Goal: Information Seeking & Learning: Learn about a topic

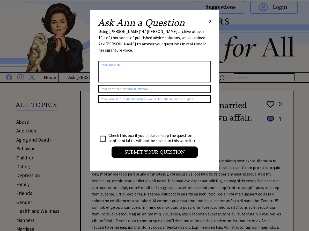
click at [210, 21] on span "X" at bounding box center [210, 20] width 2 height 5
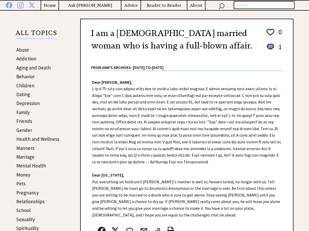
scroll to position [78, 0]
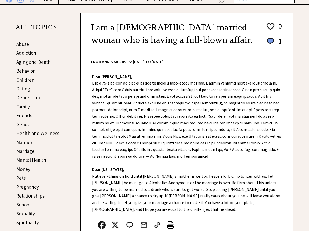
click at [44, 65] on link "Aging and Death" at bounding box center [33, 62] width 34 height 6
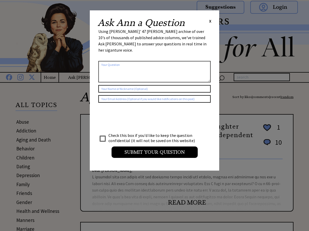
click at [210, 21] on span "X" at bounding box center [210, 20] width 2 height 5
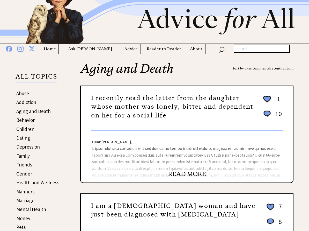
scroll to position [52, 0]
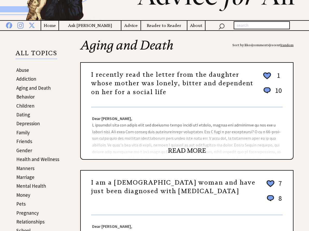
click at [197, 154] on link "READ MORE" at bounding box center [187, 151] width 38 height 8
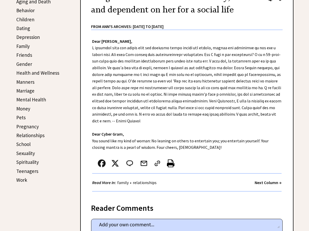
scroll to position [129, 0]
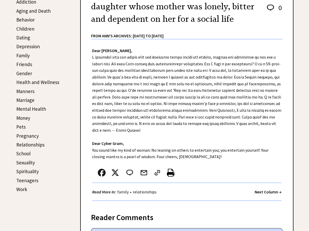
click at [26, 23] on link "Behavior" at bounding box center [25, 20] width 18 height 6
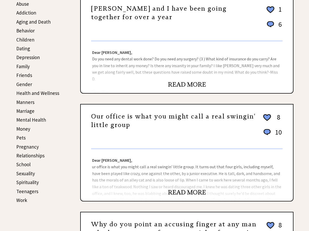
scroll to position [130, 0]
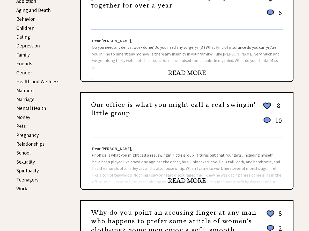
click at [178, 77] on link "READ MORE" at bounding box center [187, 73] width 38 height 8
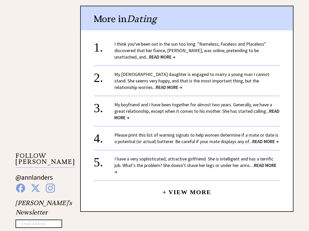
scroll to position [363, 0]
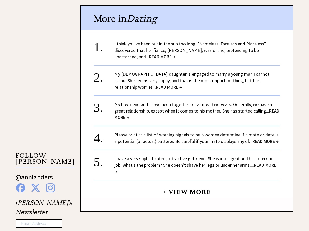
click at [149, 60] on span "READ MORE →" at bounding box center [162, 57] width 26 height 6
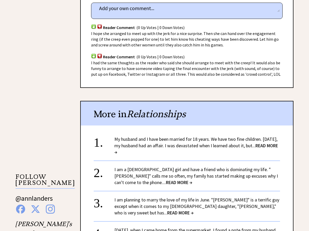
scroll to position [388, 0]
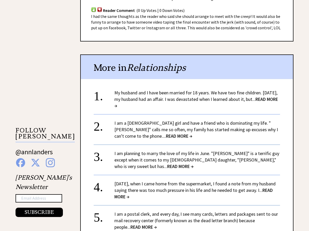
click at [132, 109] on span "READ MORE →" at bounding box center [197, 102] width 164 height 12
